Goal: Information Seeking & Learning: Learn about a topic

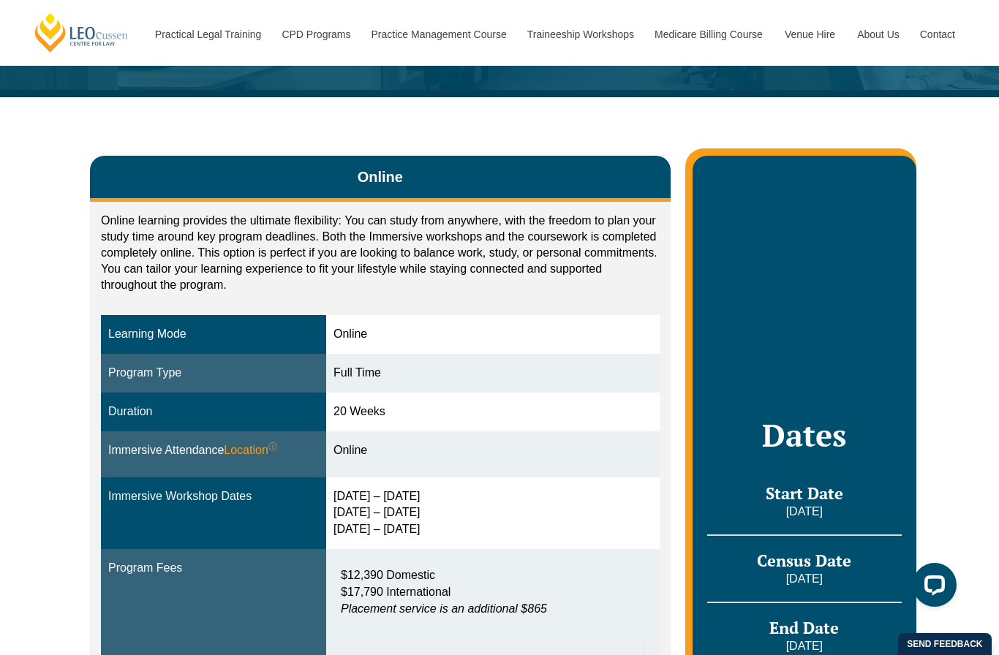
scroll to position [175, 0]
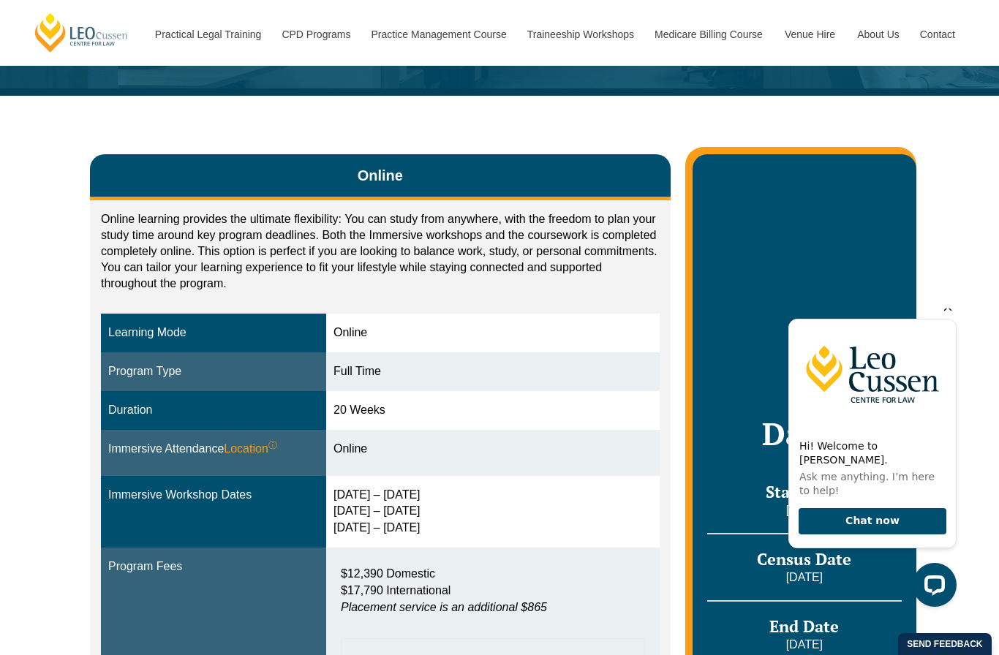
click at [947, 316] on icon "Hide greeting" at bounding box center [948, 307] width 18 height 18
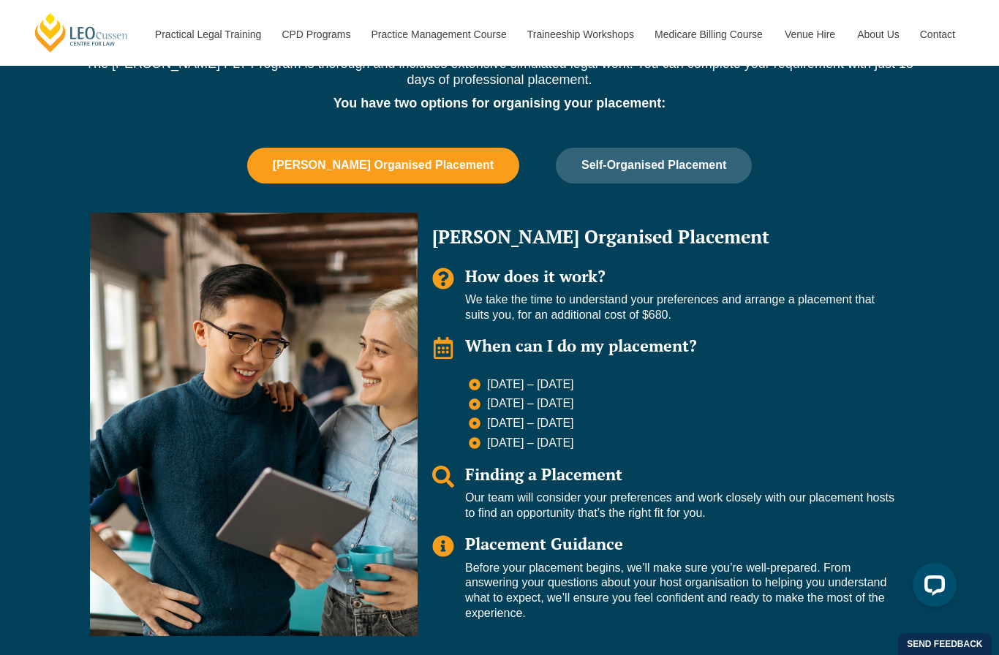
scroll to position [1320, 0]
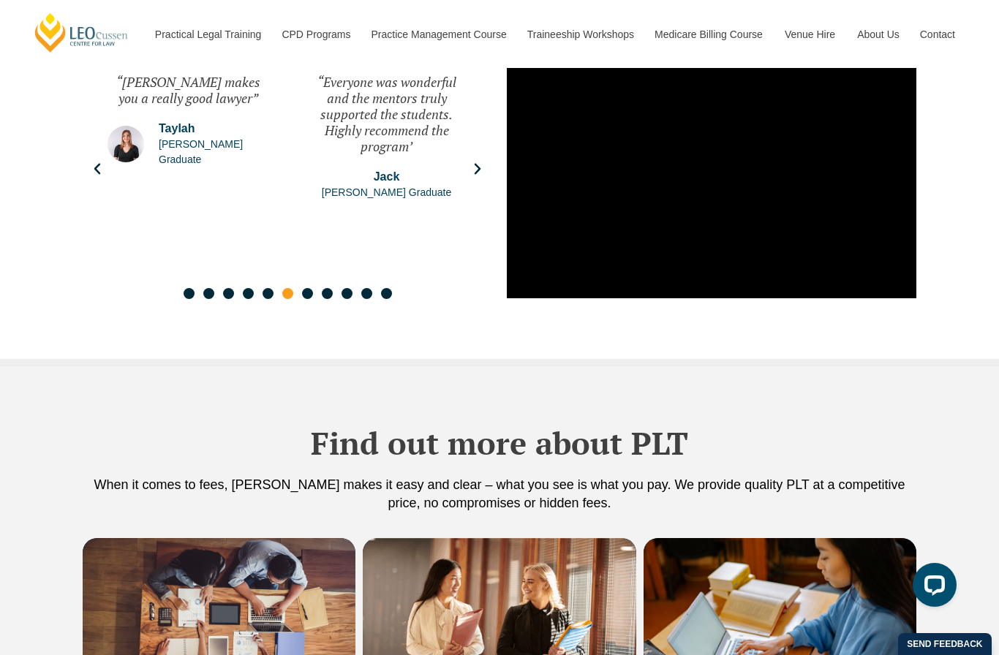
scroll to position [2549, 0]
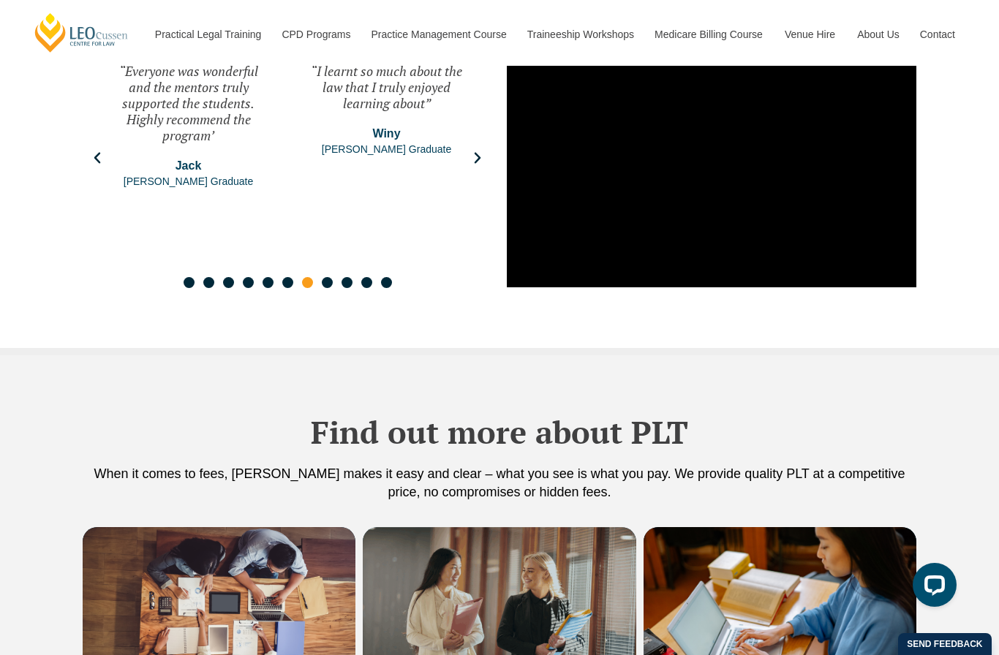
click at [559, 527] on img at bounding box center [499, 616] width 273 height 178
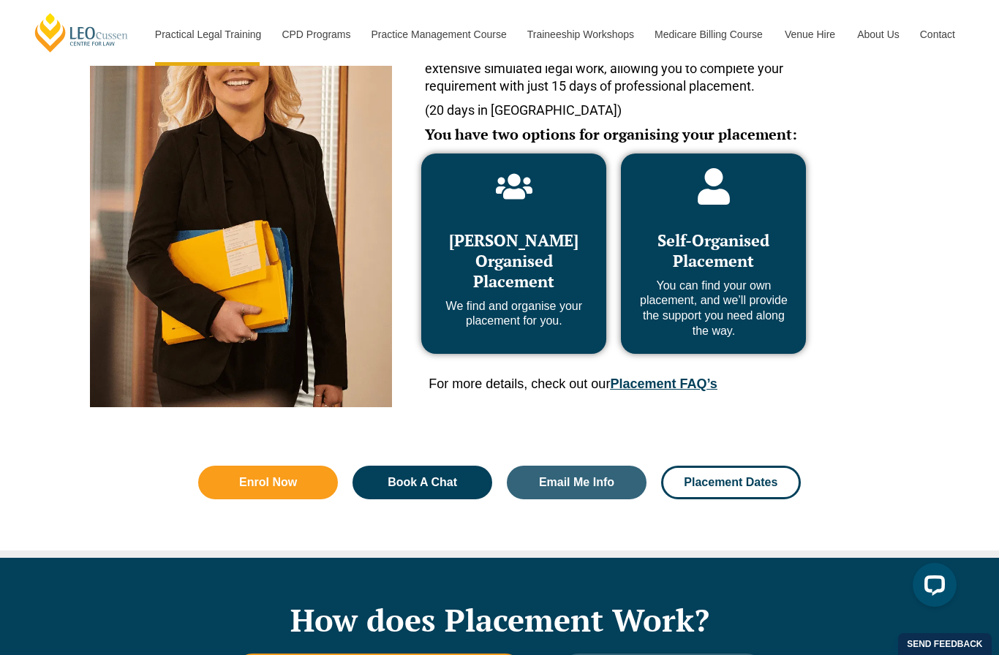
scroll to position [733, 0]
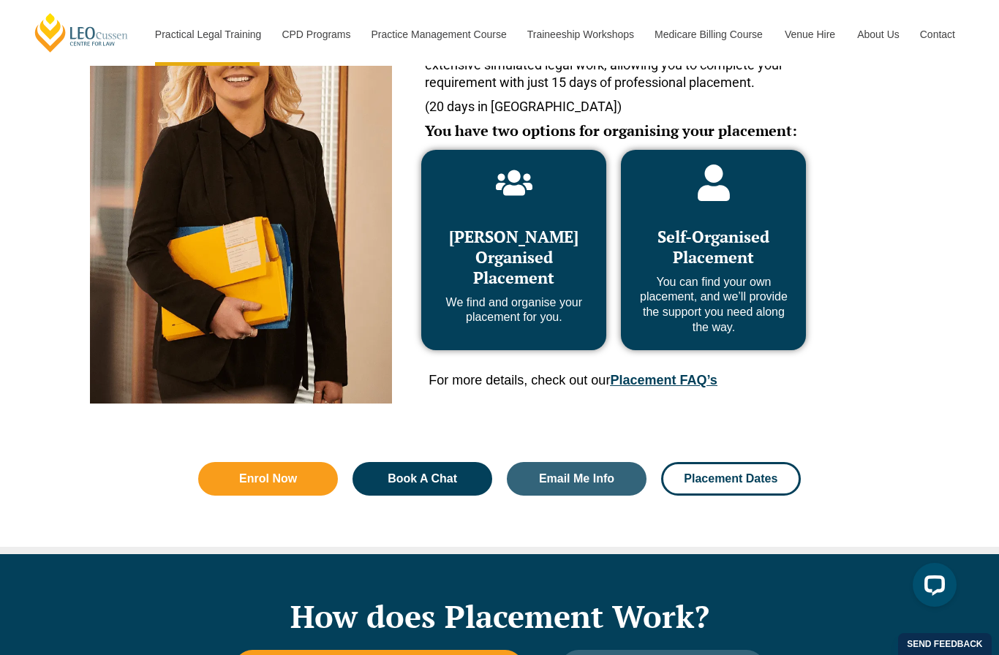
click at [657, 377] on link "Placement FAQ’s" at bounding box center [663, 380] width 107 height 15
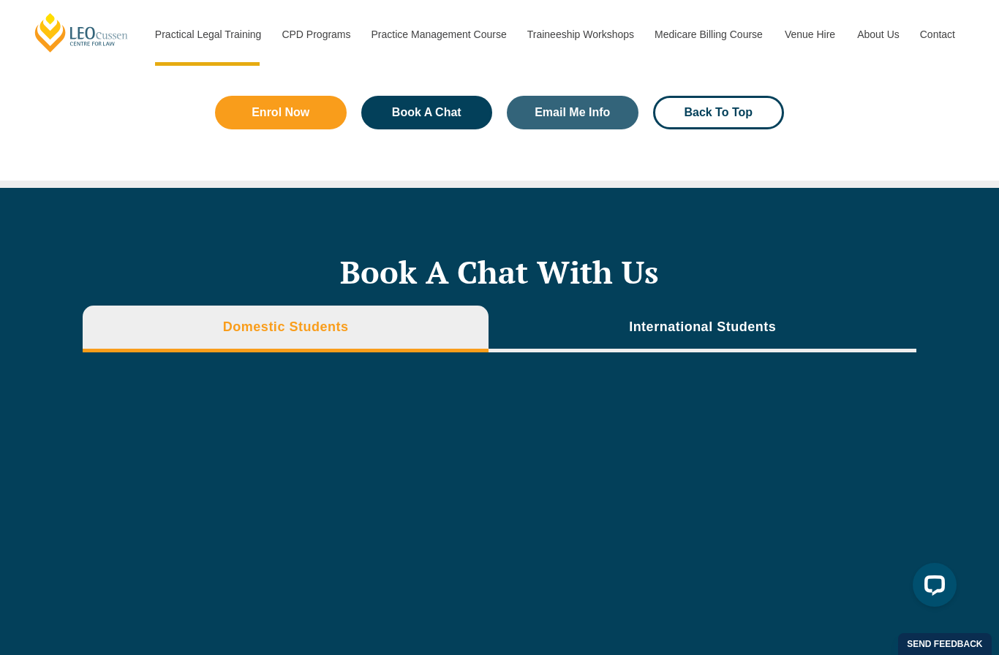
scroll to position [5178, 0]
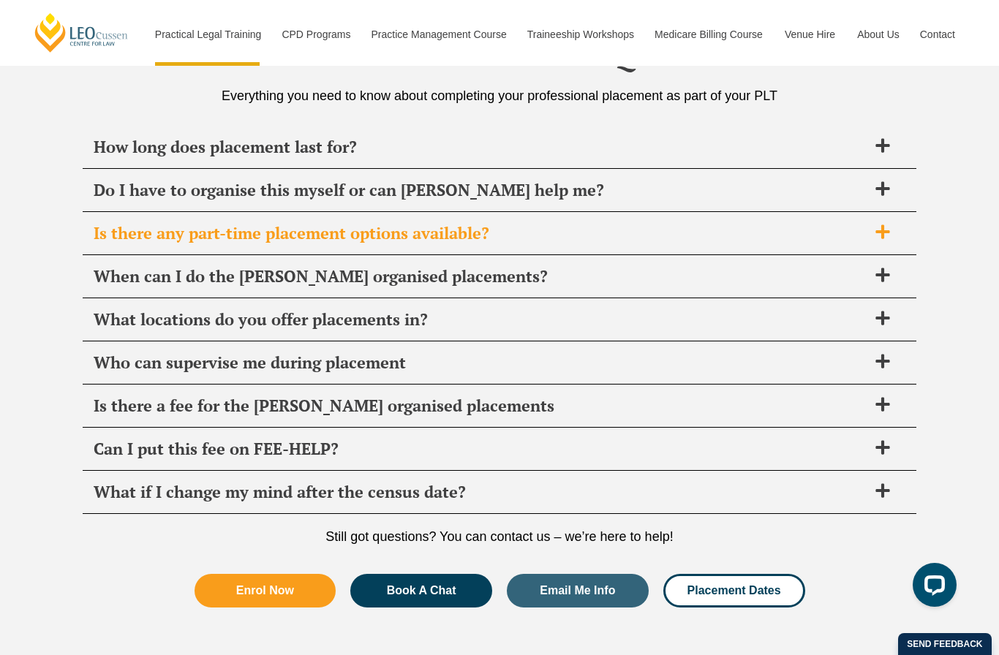
click at [872, 224] on span at bounding box center [882, 233] width 31 height 18
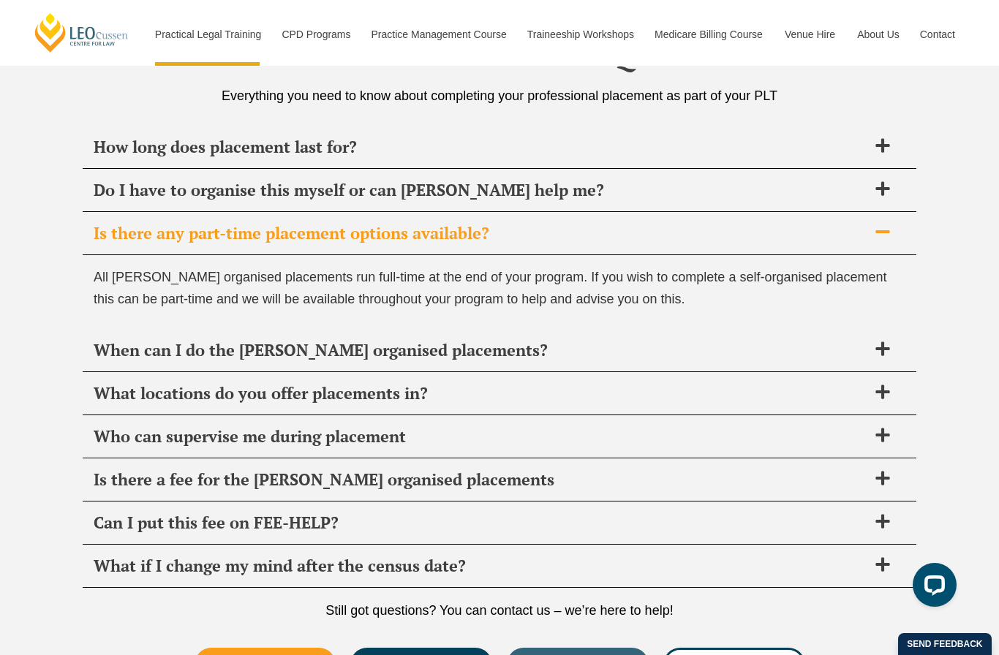
click at [889, 224] on icon at bounding box center [883, 232] width 16 height 16
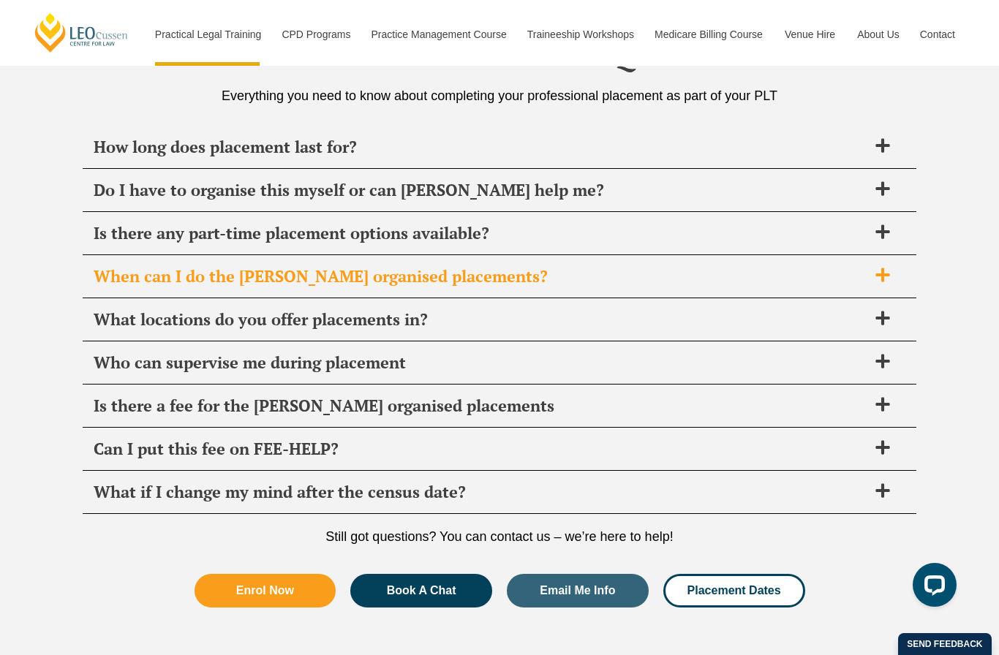
click at [889, 267] on icon at bounding box center [883, 275] width 16 height 16
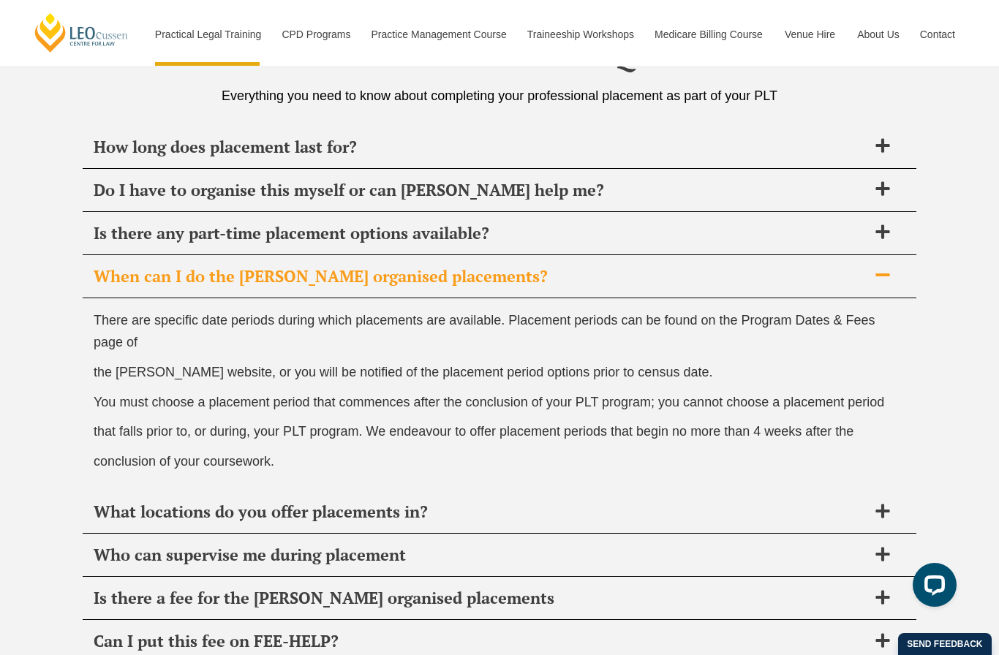
click at [884, 267] on icon at bounding box center [883, 275] width 16 height 16
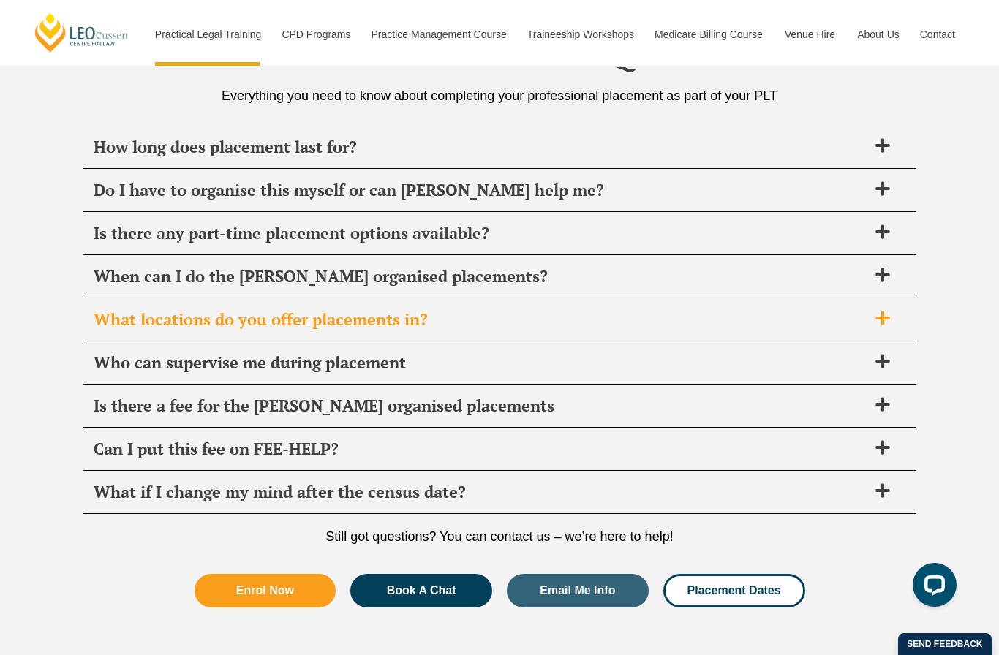
click at [874, 310] on span at bounding box center [882, 319] width 31 height 18
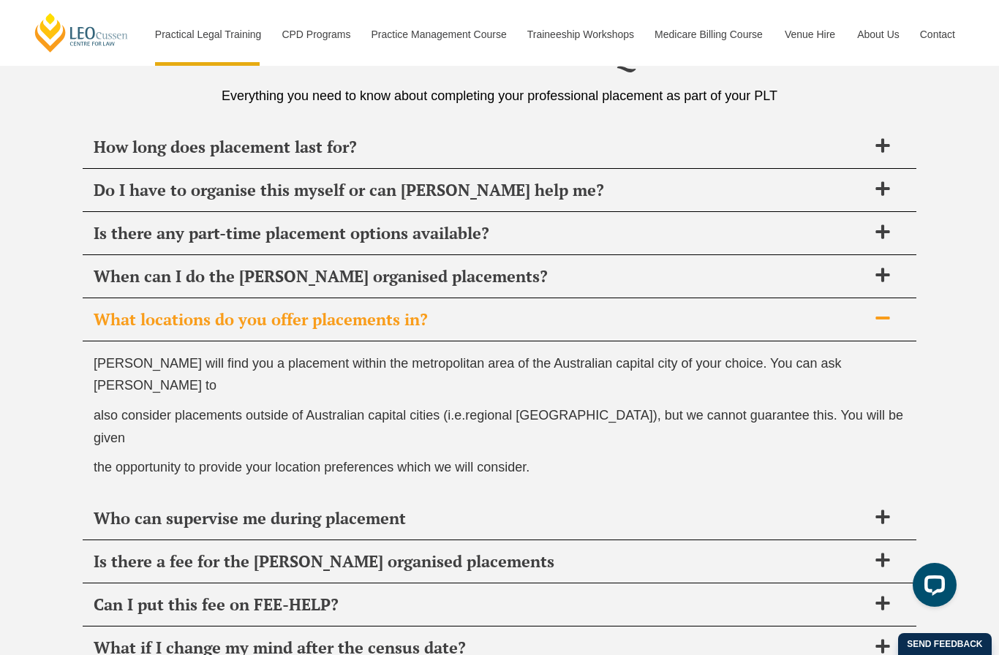
click at [890, 310] on icon at bounding box center [883, 318] width 16 height 16
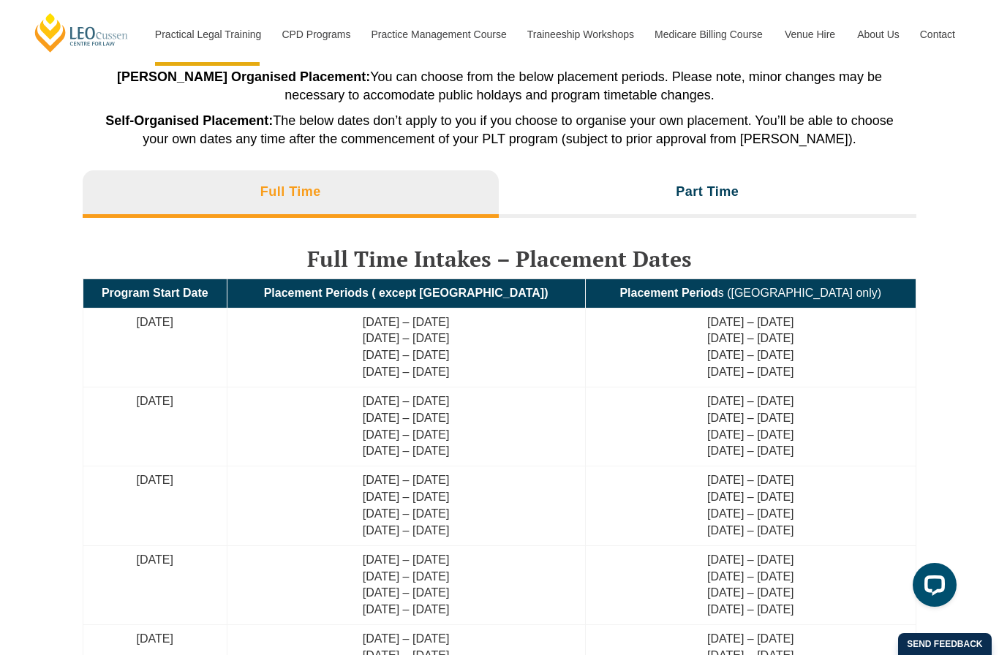
scroll to position [3205, 0]
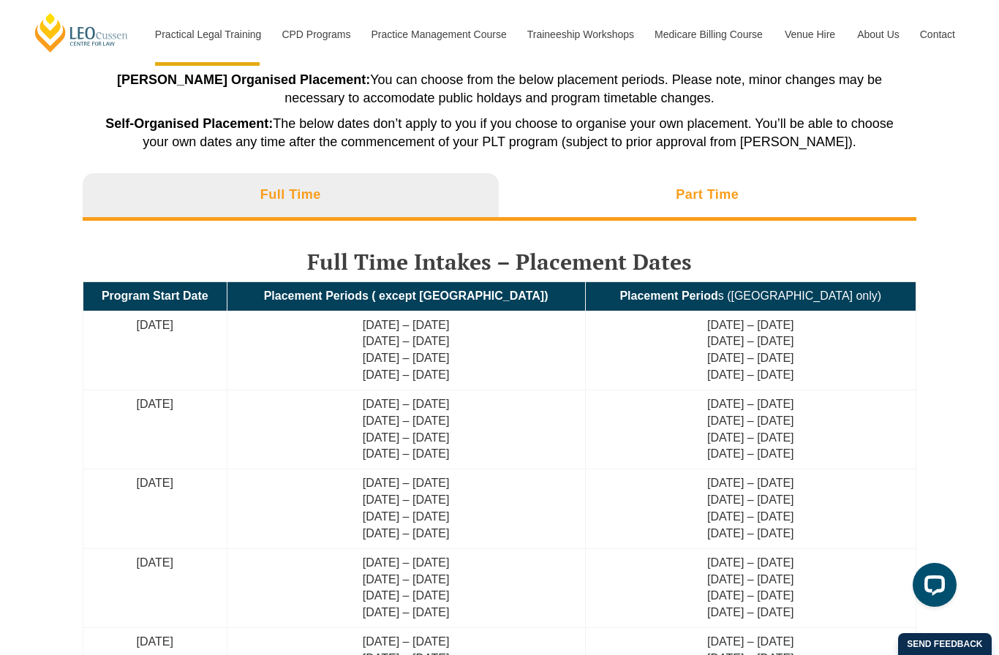
click at [893, 202] on li "Part Time" at bounding box center [708, 196] width 418 height 47
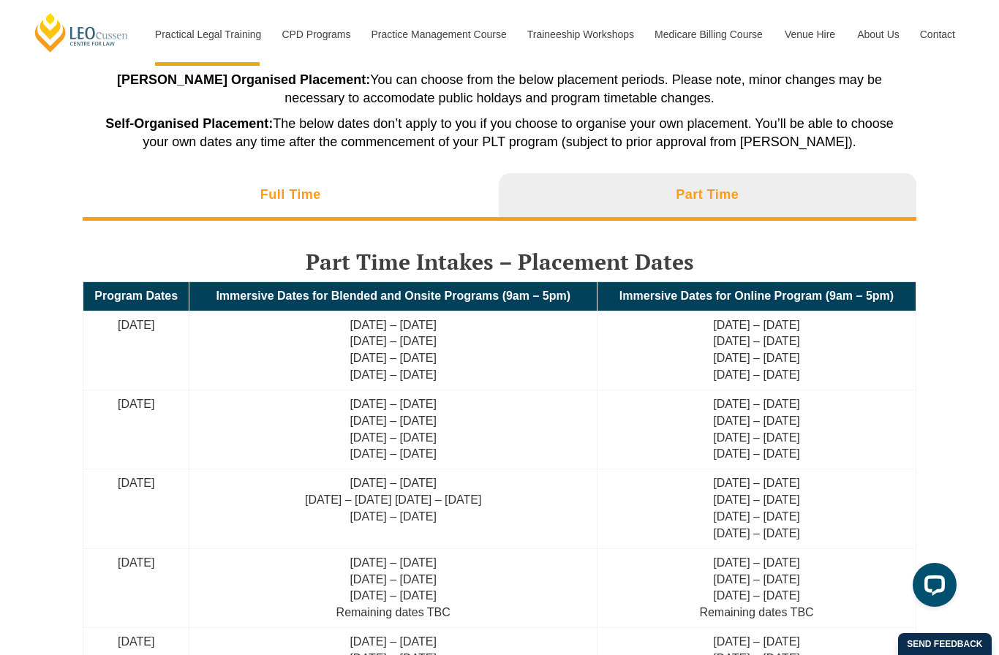
click at [464, 189] on li "Full Time" at bounding box center [291, 196] width 416 height 47
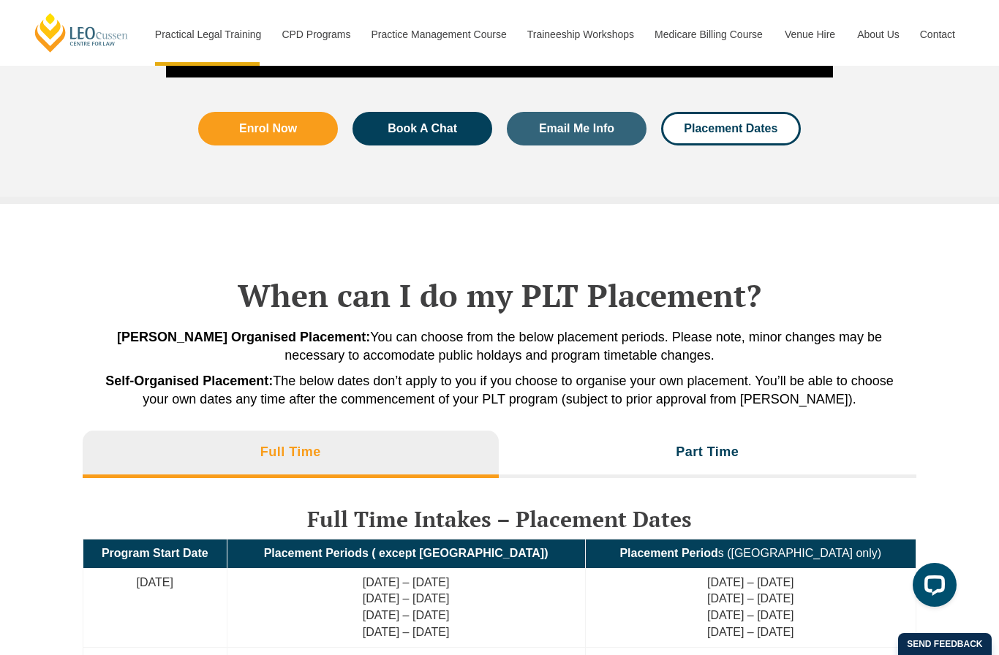
scroll to position [2854, 0]
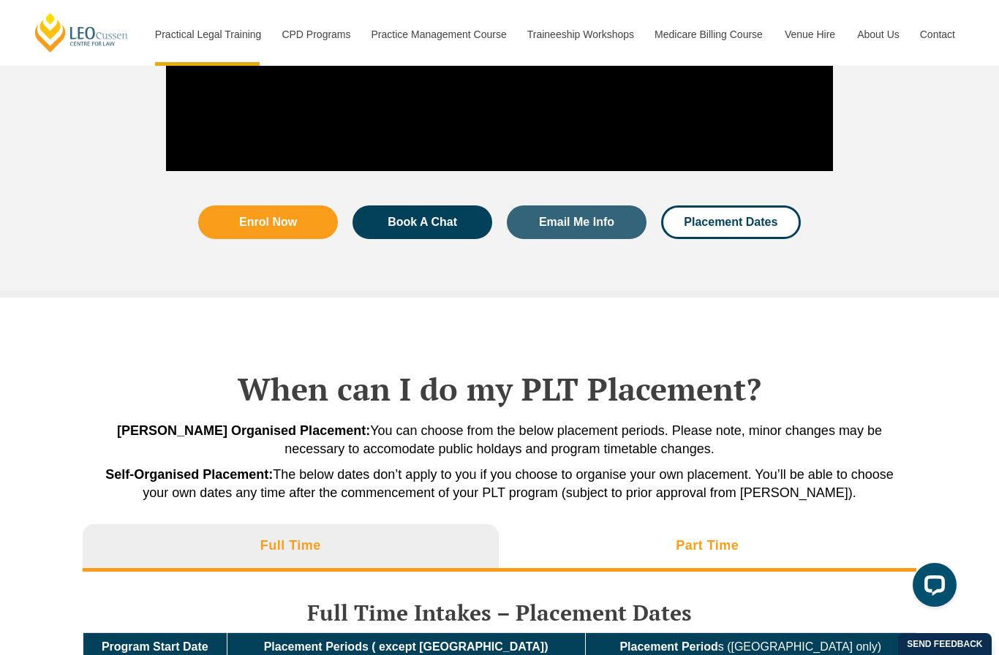
click at [721, 537] on h3 "Part Time" at bounding box center [707, 545] width 63 height 17
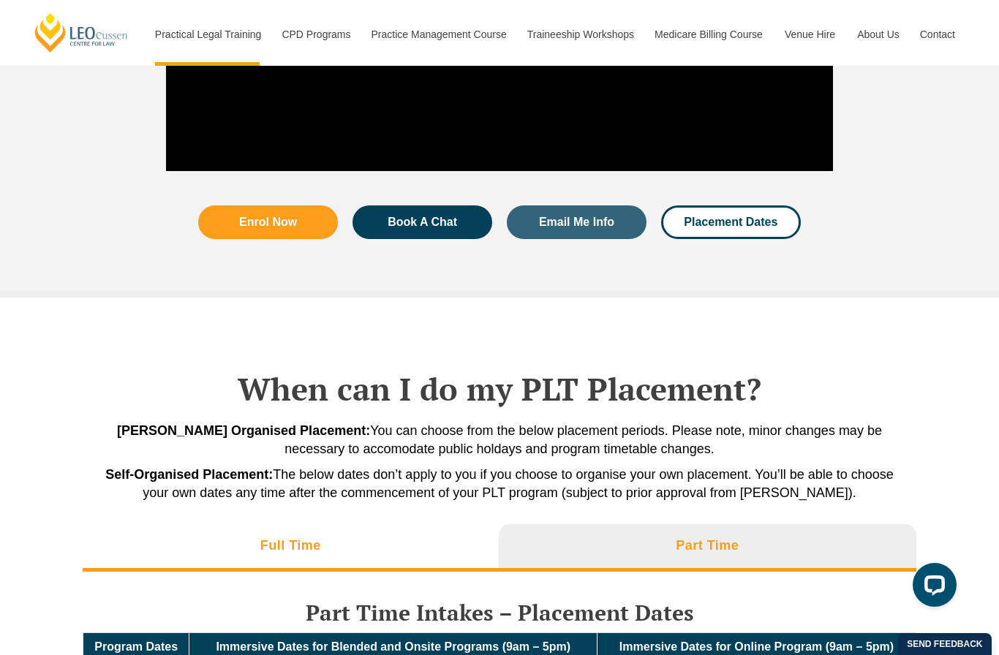
click at [445, 529] on li "Full Time" at bounding box center [291, 547] width 416 height 47
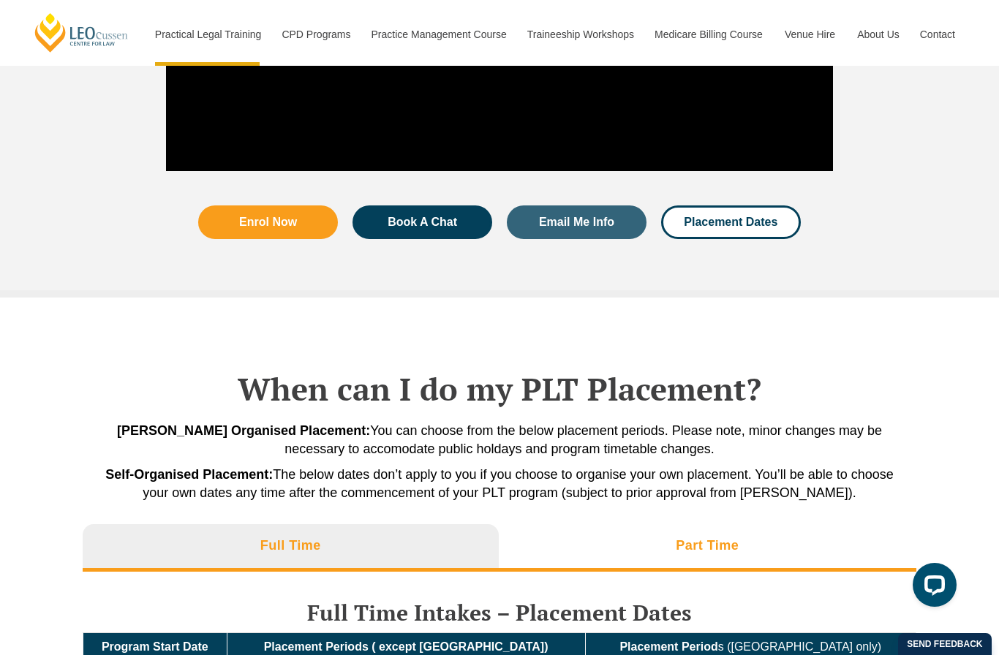
click at [774, 524] on li "Part Time" at bounding box center [708, 547] width 418 height 47
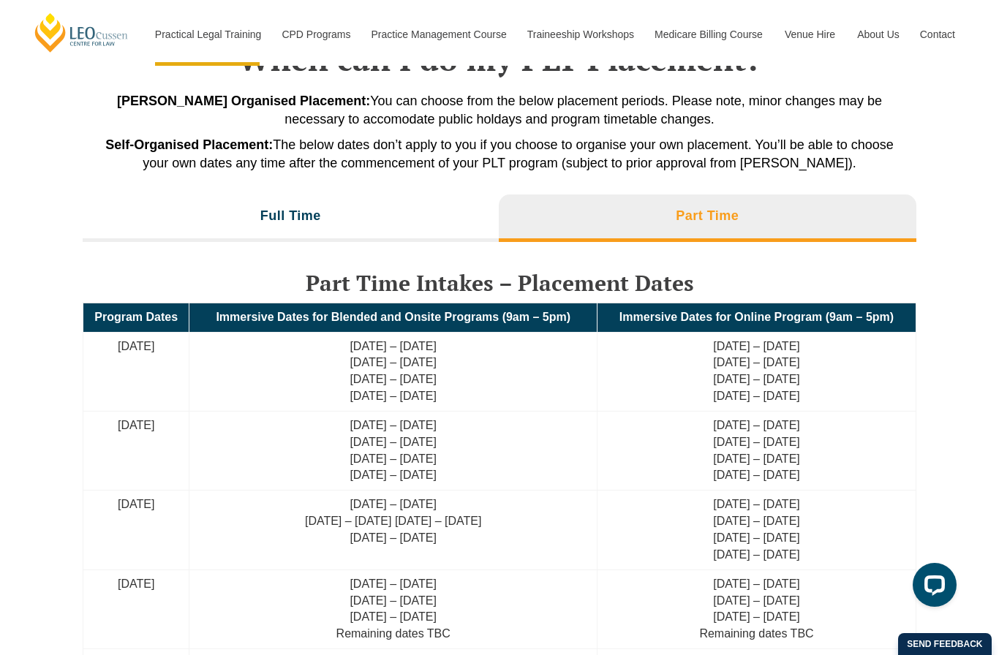
scroll to position [3233, 0]
